Goal: Information Seeking & Learning: Learn about a topic

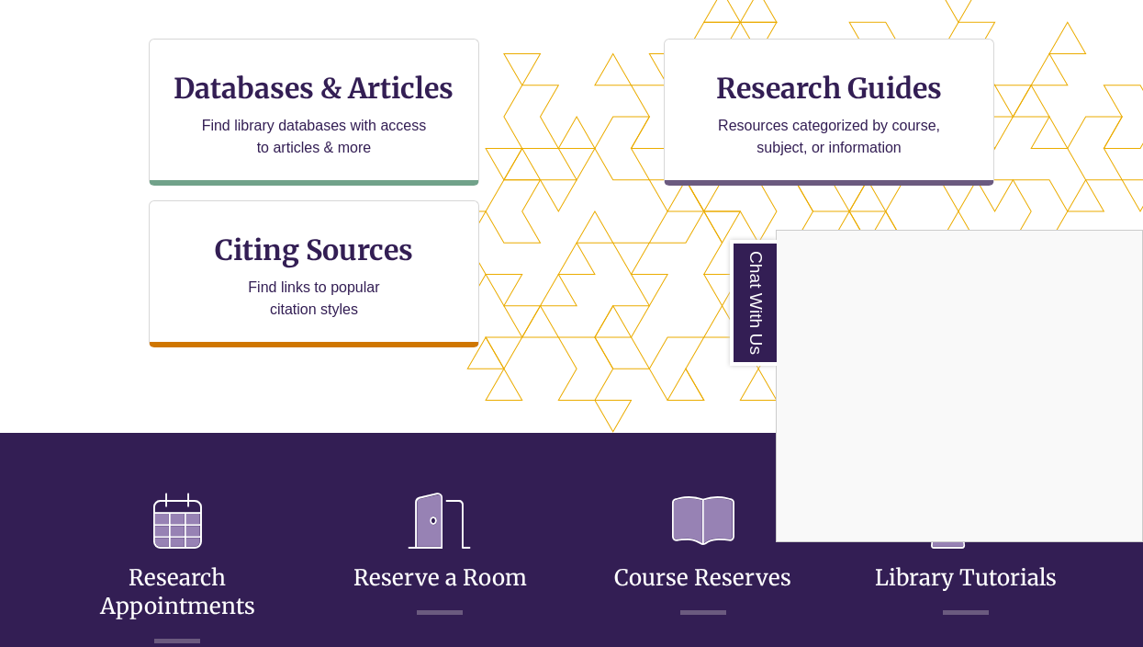
scroll to position [635, 0]
click at [528, 293] on div "Chat With Us" at bounding box center [571, 323] width 1143 height 647
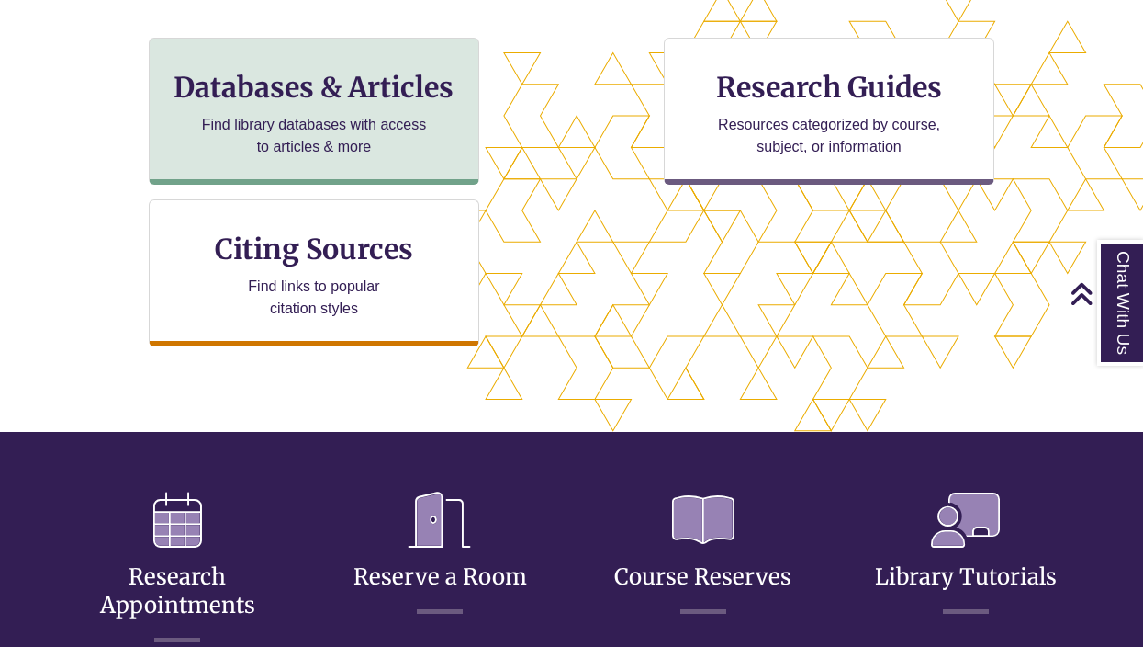
click at [339, 130] on p "Find library databases with access to articles & more" at bounding box center [315, 136] width 240 height 44
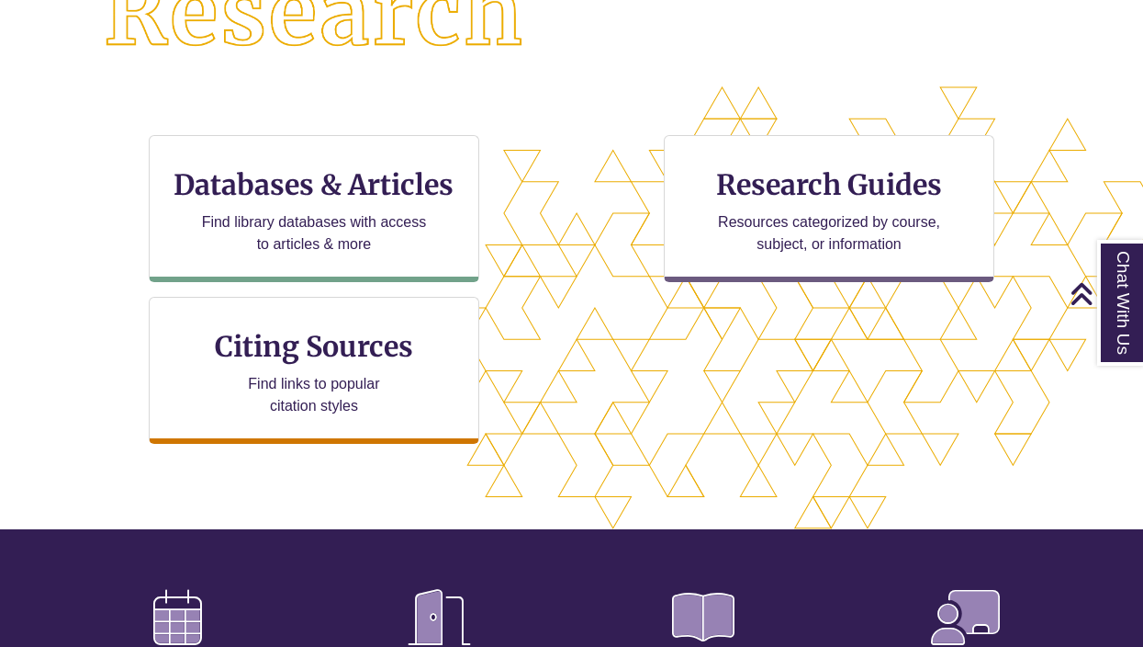
scroll to position [533, 0]
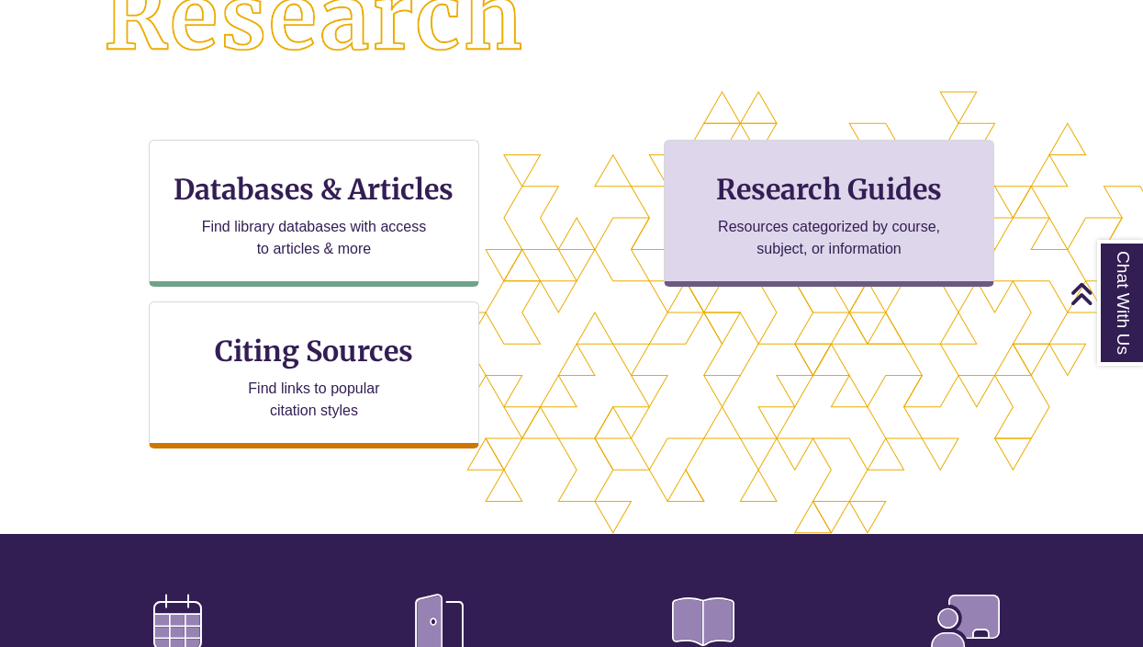
click at [729, 197] on h3 "Research Guides" at bounding box center [829, 189] width 299 height 35
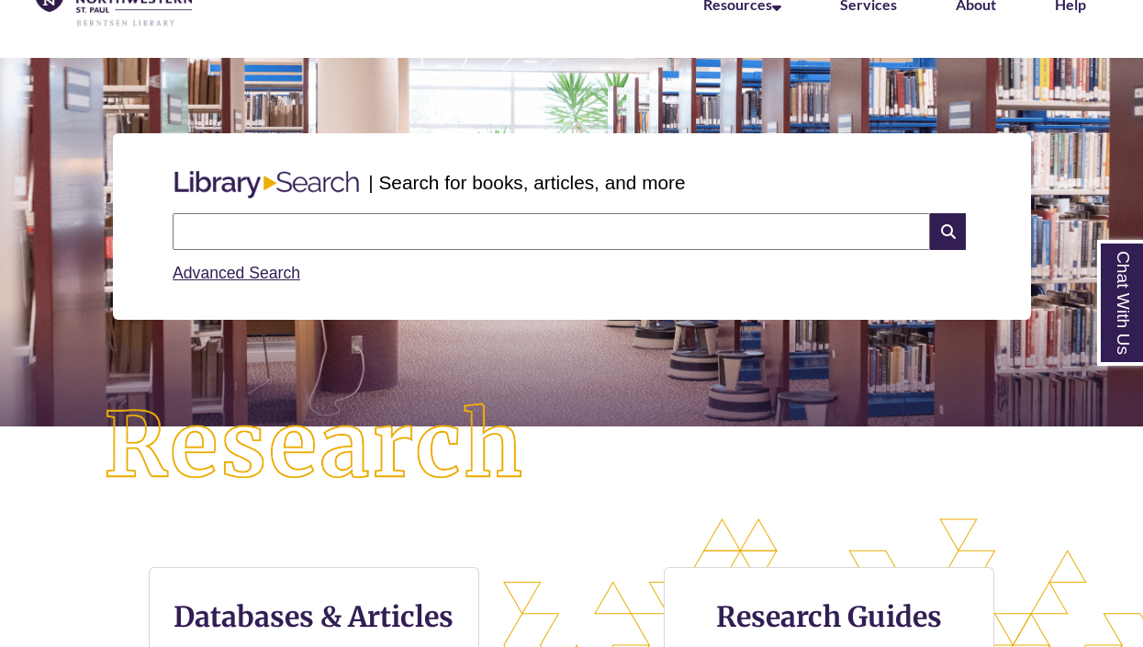
scroll to position [105, 0]
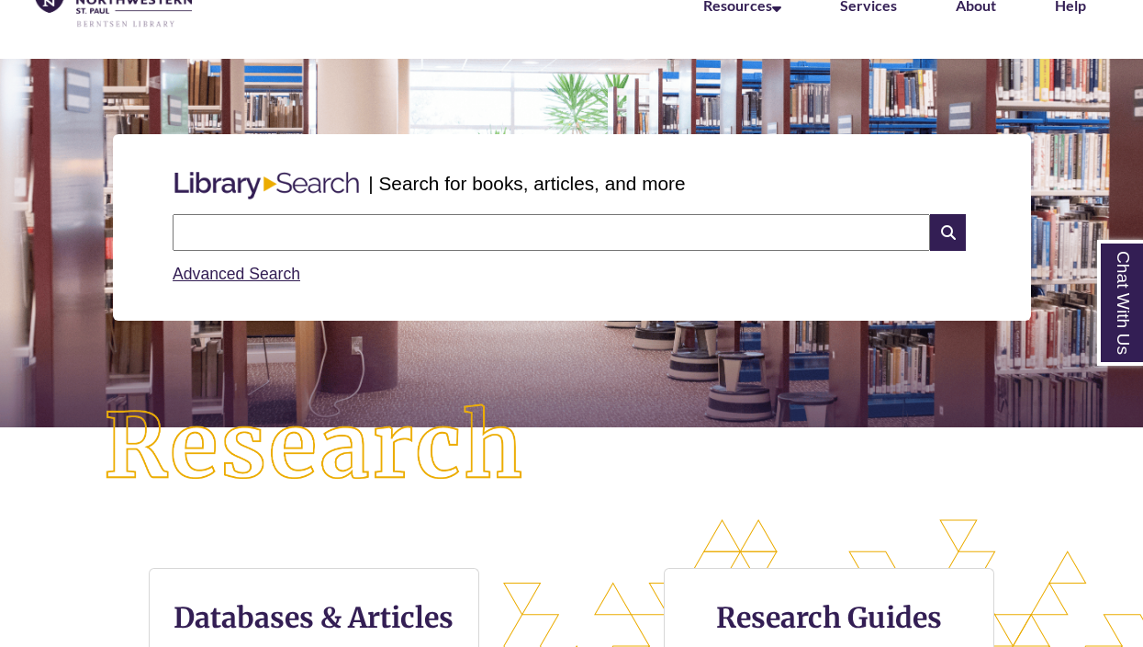
click at [373, 221] on input "text" at bounding box center [552, 232] width 758 height 37
type input "*********"
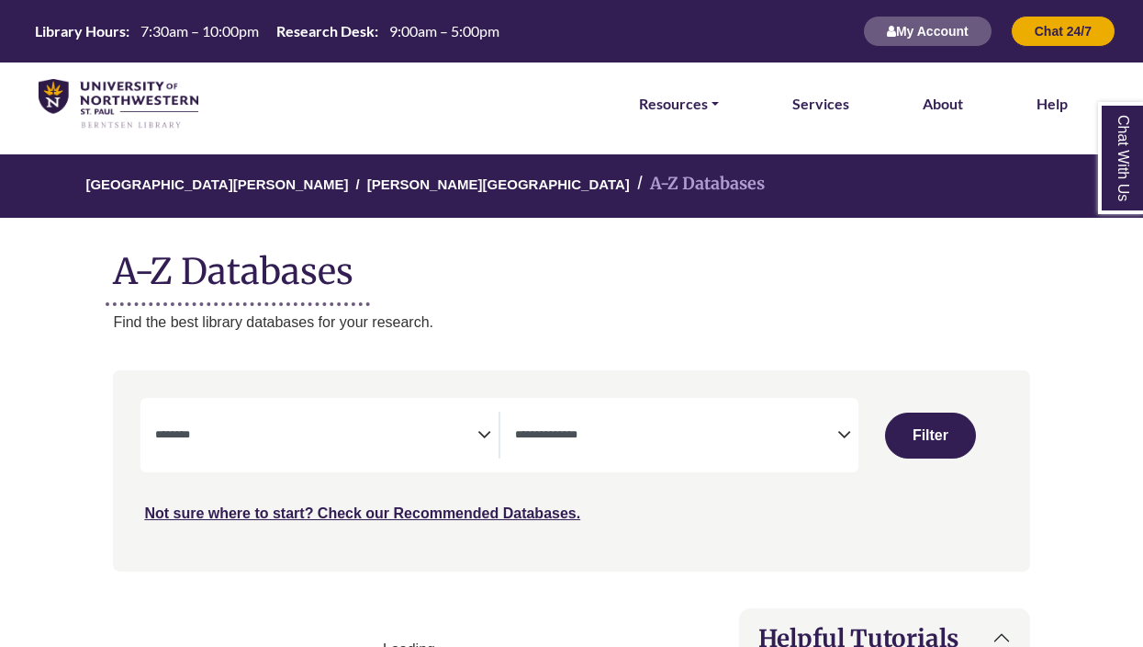
select select "Database Subject Filter"
select select "Database Types Filter"
select select "Database Subject Filter"
select select "Database Types Filter"
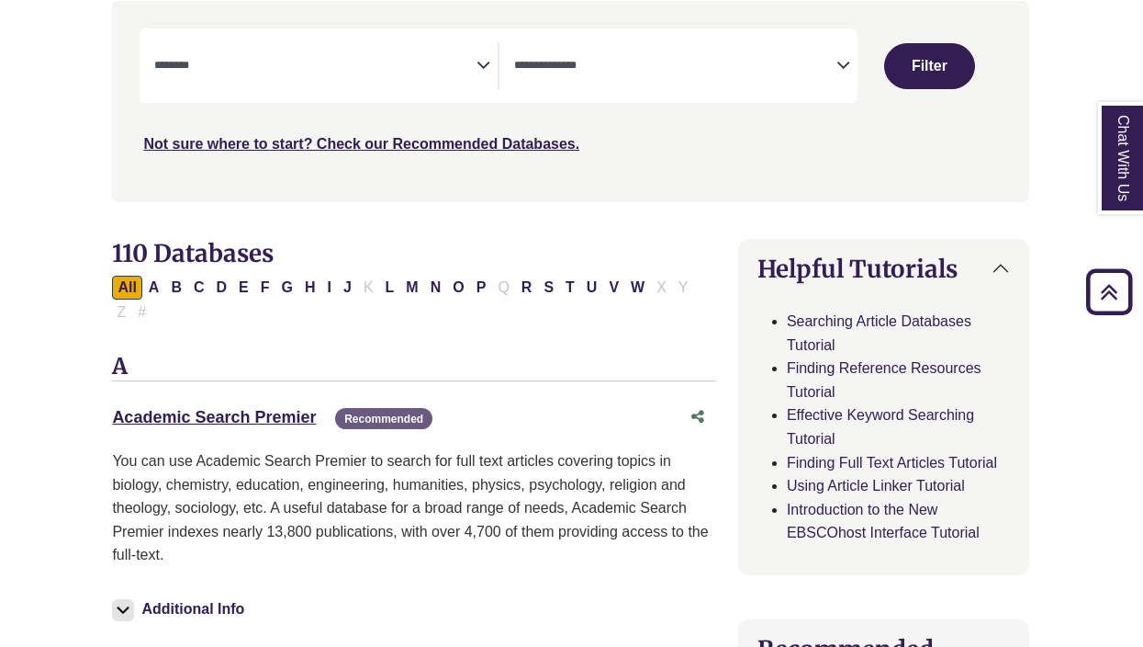
scroll to position [306, 1]
